Goal: Find specific page/section: Find specific page/section

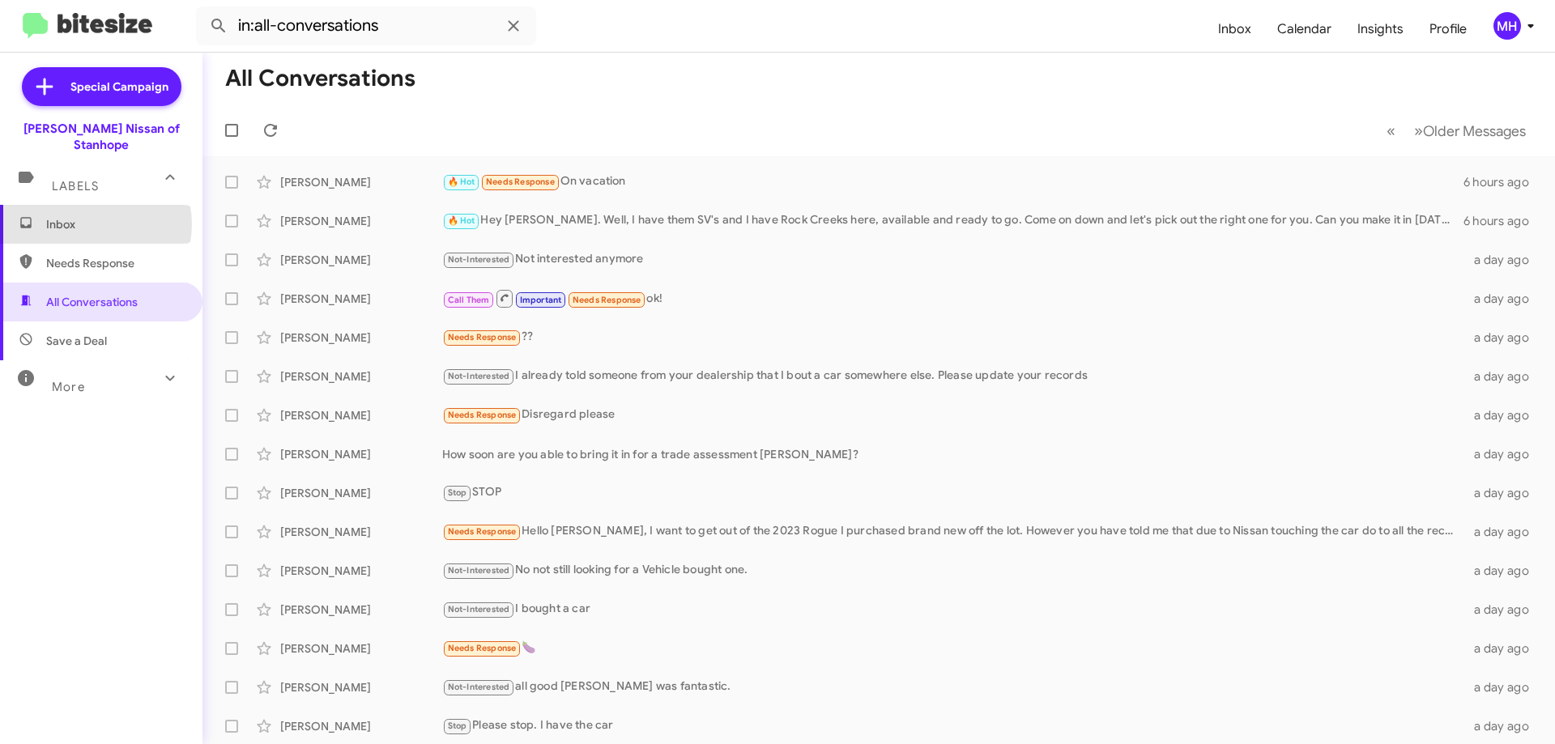
click at [93, 216] on span "Inbox" at bounding box center [115, 224] width 138 height 16
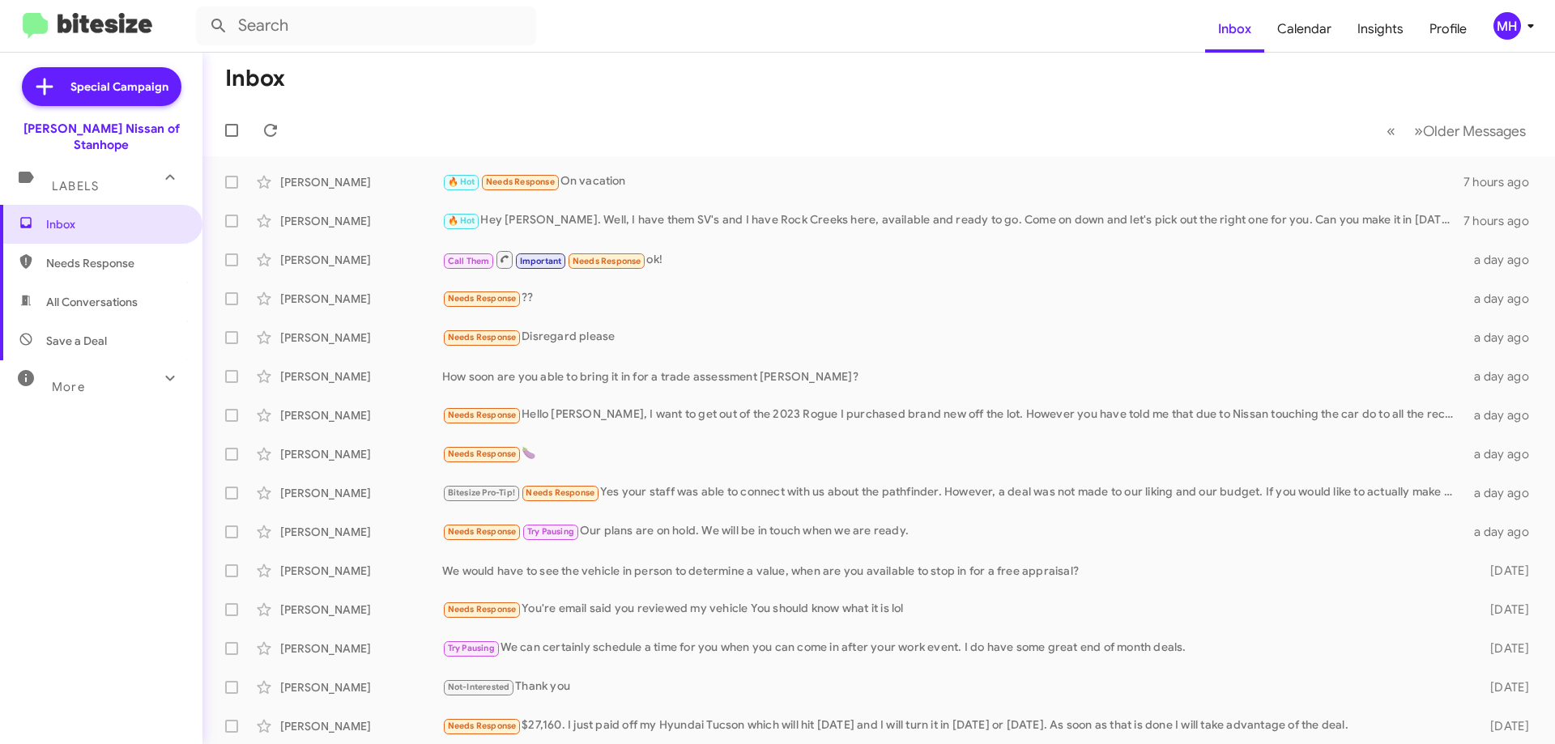
click at [109, 283] on span "All Conversations" at bounding box center [101, 302] width 202 height 39
type input "in:all-conversations"
